Goal: Task Accomplishment & Management: Manage account settings

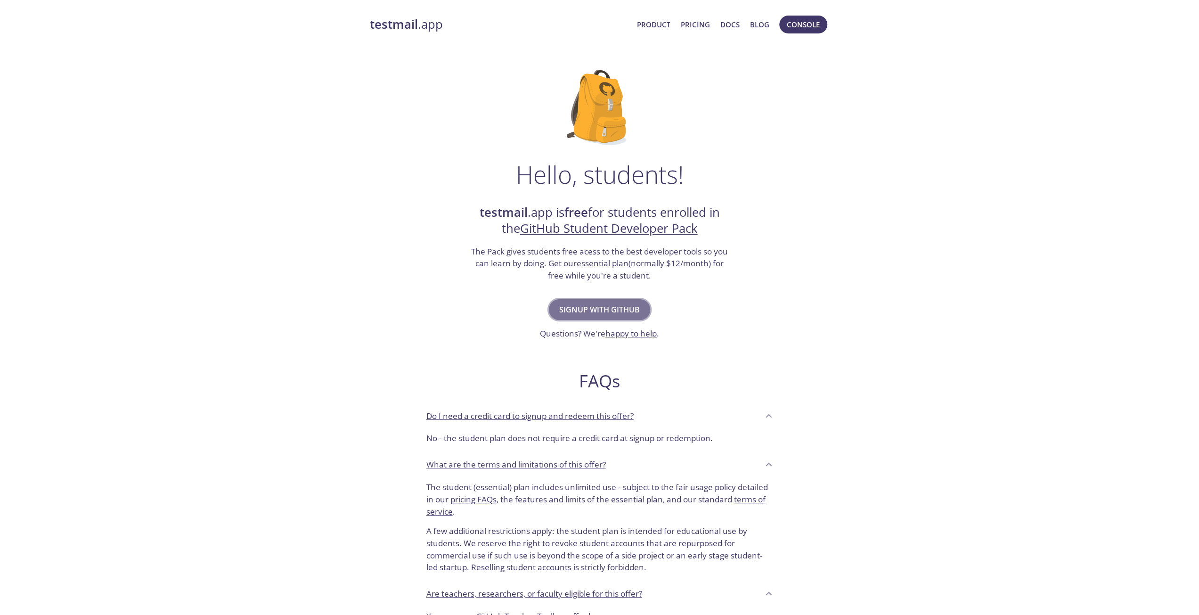
click at [600, 314] on span "Signup with GitHub" at bounding box center [599, 309] width 81 height 13
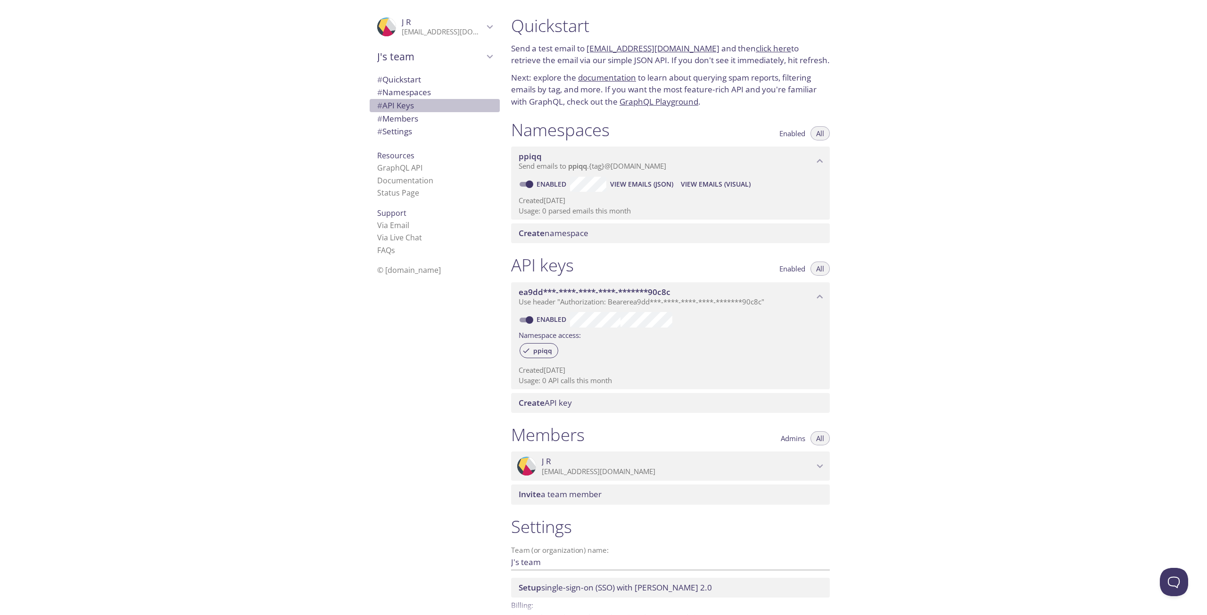
click at [416, 101] on span "# API Keys" at bounding box center [434, 105] width 115 height 12
click at [412, 126] on span "# Settings" at bounding box center [434, 131] width 115 height 12
click at [622, 214] on p "Usage: 0 parsed emails this month" at bounding box center [670, 211] width 304 height 10
